Goal: Obtain resource: Obtain resource

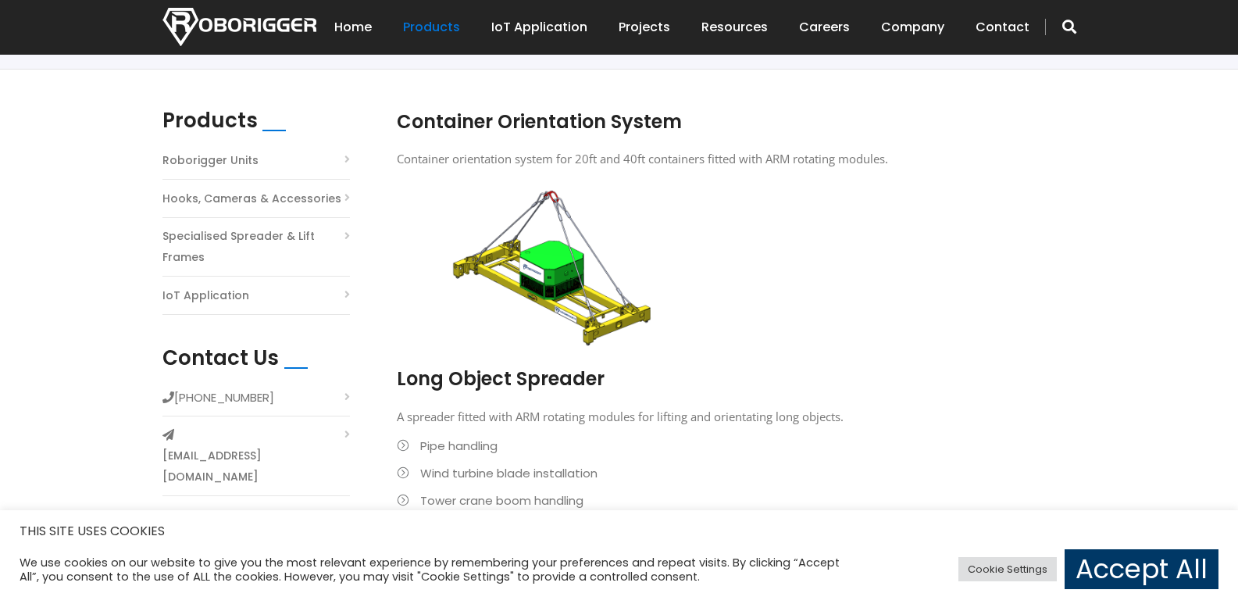
scroll to position [371, 0]
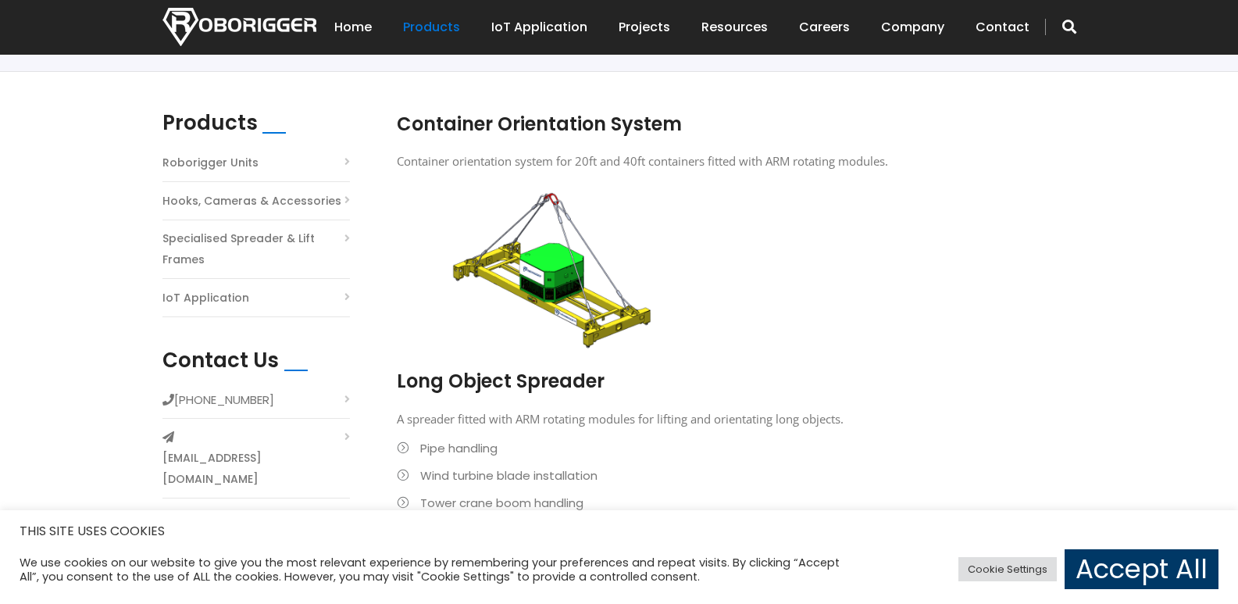
click at [244, 250] on link "Specialised Spreader & Lift Frames" at bounding box center [255, 249] width 187 height 42
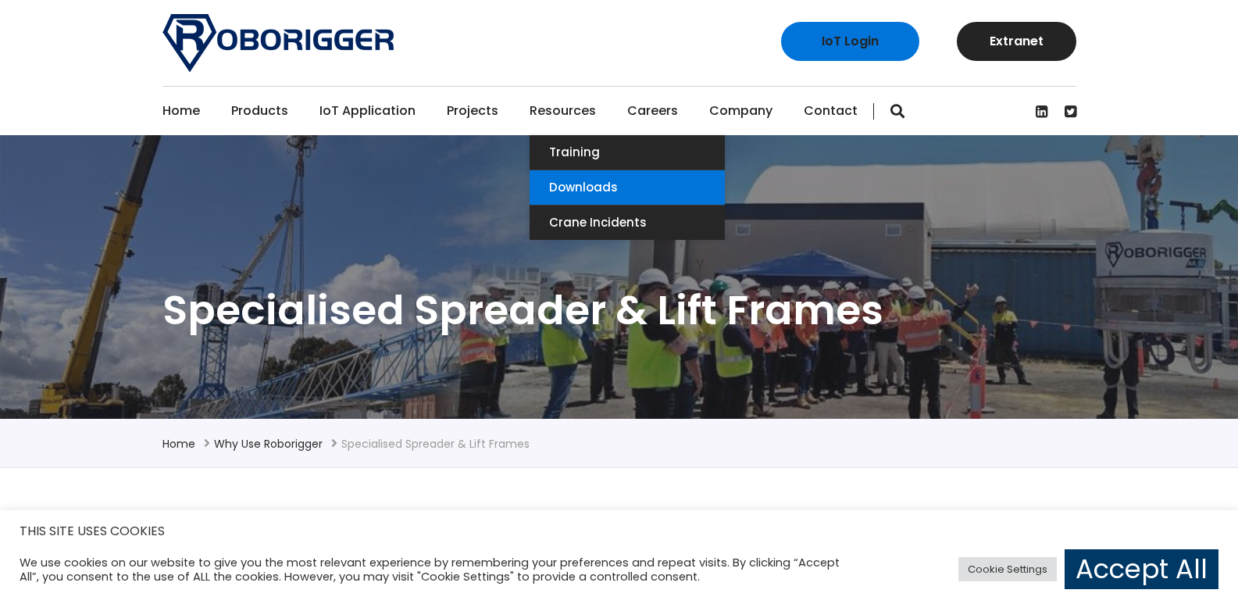
click at [567, 186] on link "Downloads" at bounding box center [627, 187] width 195 height 34
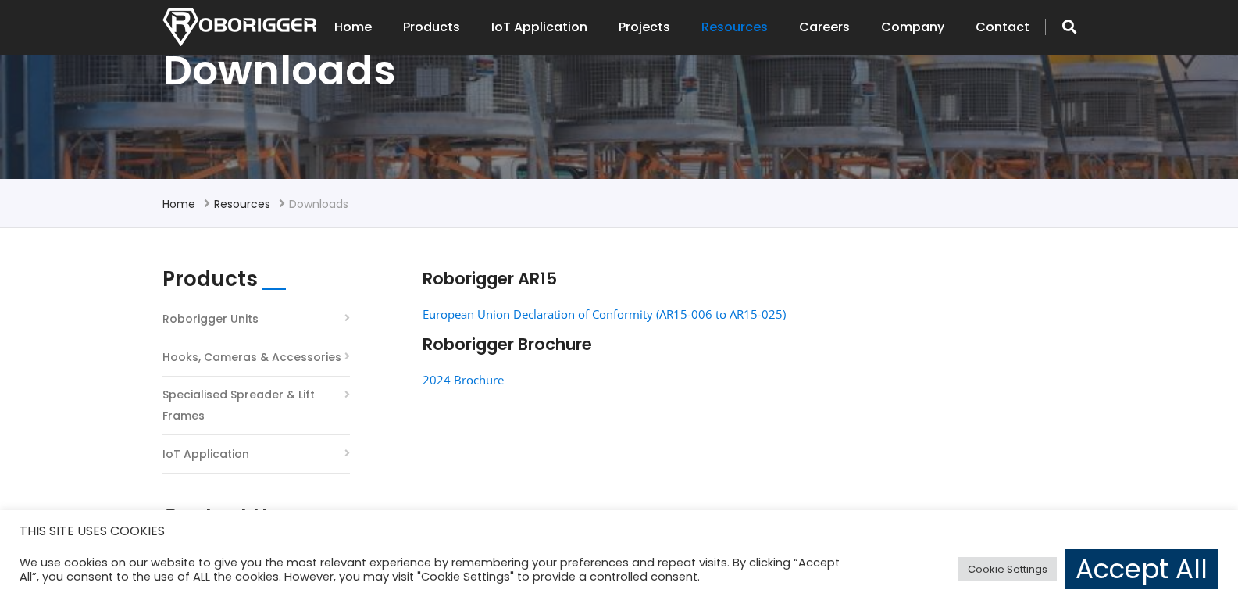
scroll to position [122, 0]
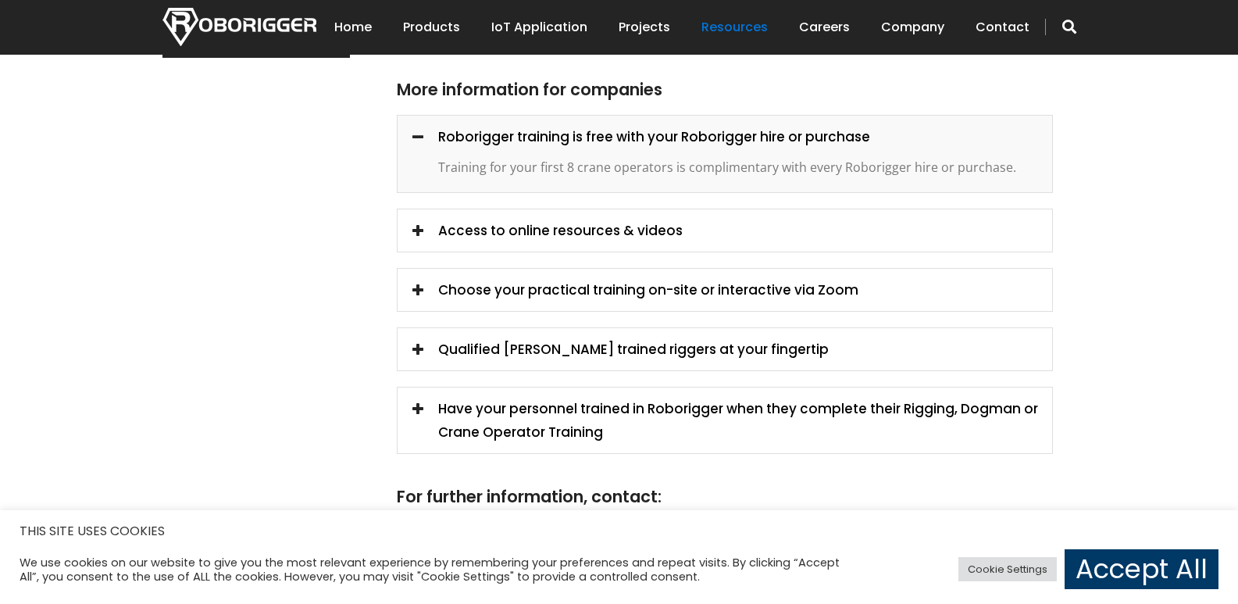
scroll to position [937, 0]
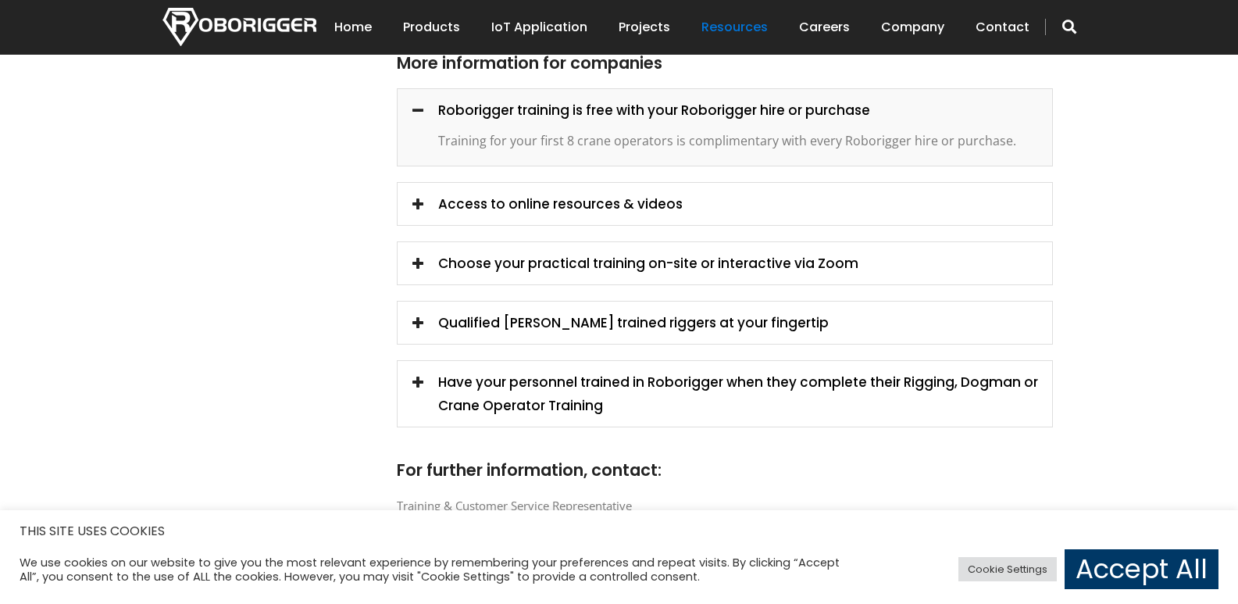
click at [676, 192] on div "Access to online resources & videos" at bounding box center [725, 203] width 655 height 23
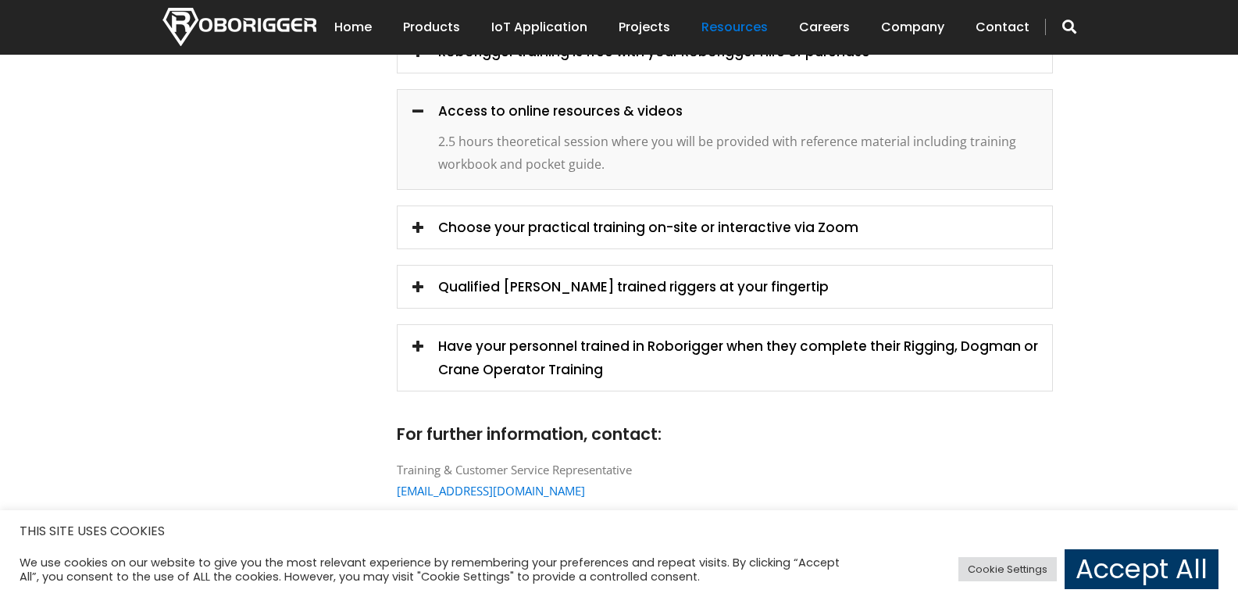
scroll to position [955, 0]
